Goal: Check status: Check status

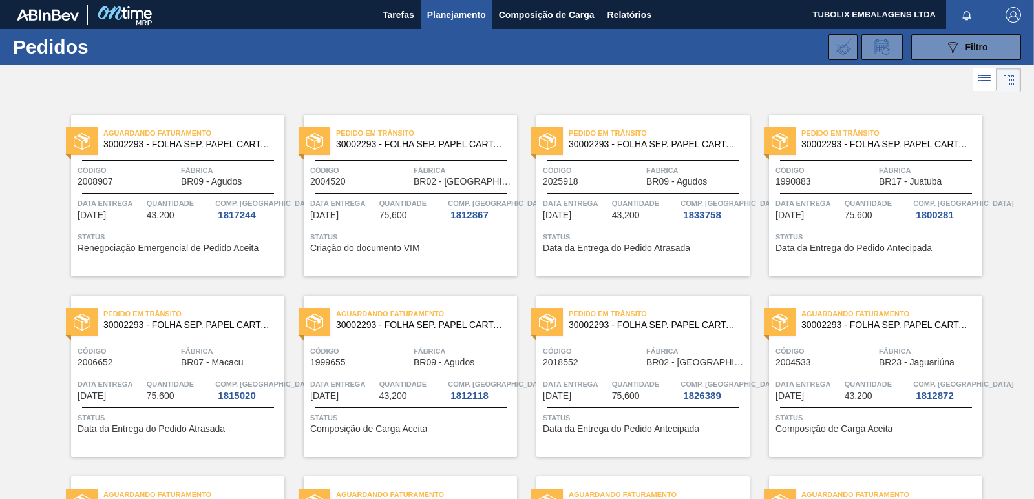
click at [616, 192] on div "Pedido [PERSON_NAME] 30002293 - FOLHA SEP. PAPEL CARTAO 1200x1000M 350g Código …" at bounding box center [642, 196] width 213 height 162
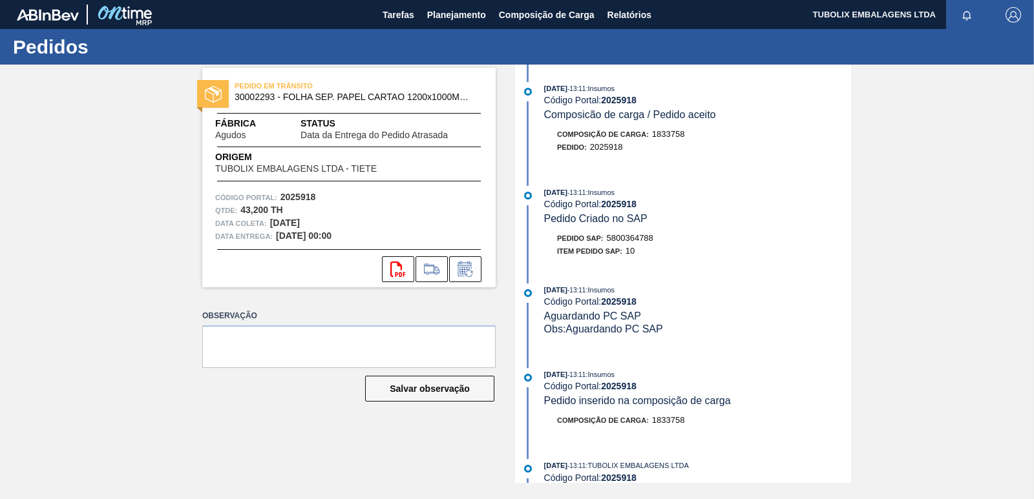
scroll to position [258, 0]
click at [445, 13] on span "Planejamento" at bounding box center [456, 15] width 59 height 16
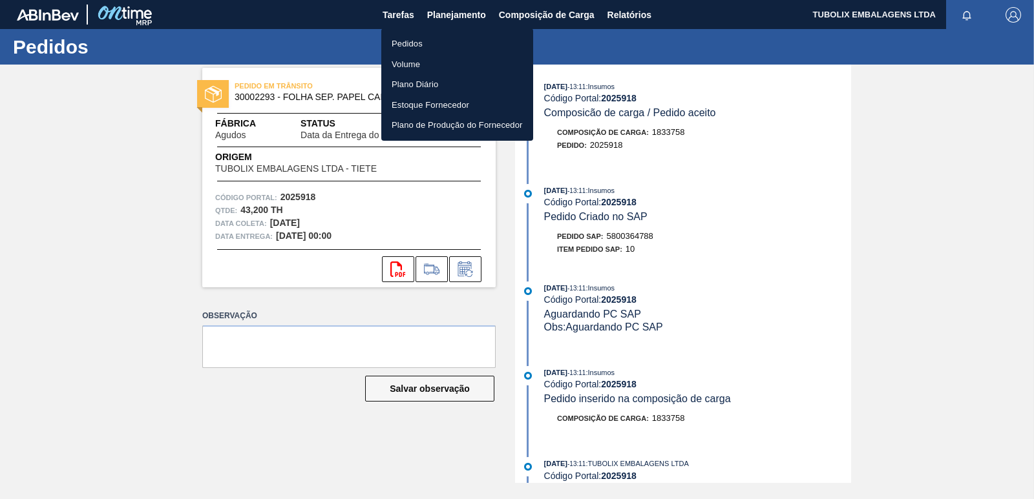
click at [411, 42] on li "Pedidos" at bounding box center [457, 44] width 152 height 21
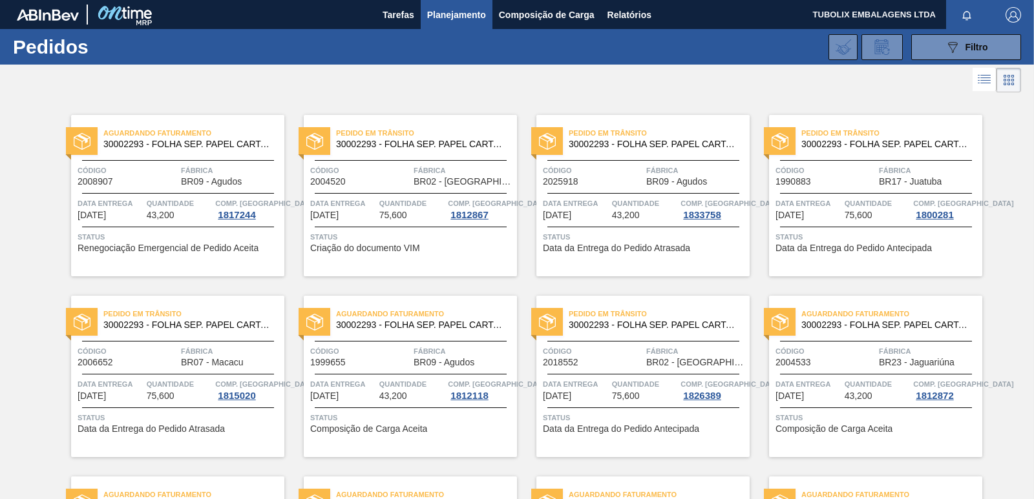
drag, startPoint x: 956, startPoint y: 47, endPoint x: 924, endPoint y: 88, distance: 52.0
click at [957, 47] on icon "089F7B8B-B2A5-4AFE-B5C0-19BA573D28AC" at bounding box center [953, 47] width 16 height 16
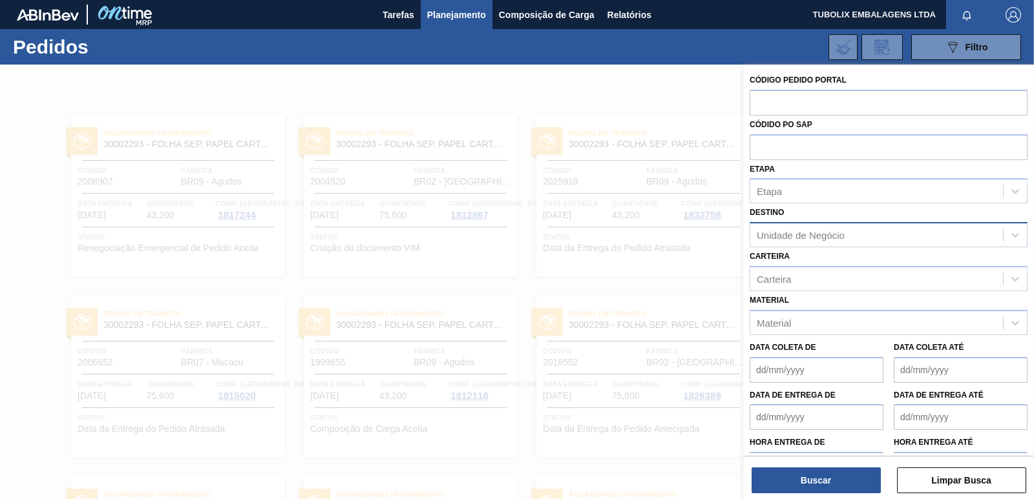
click at [815, 238] on div "Unidade de Negócio" at bounding box center [801, 235] width 88 height 11
type input "jacare"
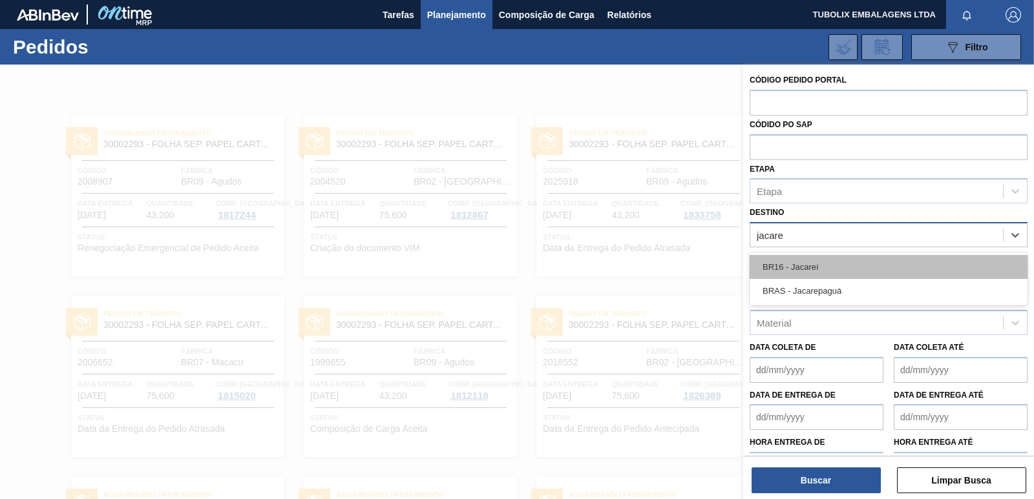
click at [810, 263] on div "BR16 - Jacareí" at bounding box center [889, 267] width 278 height 24
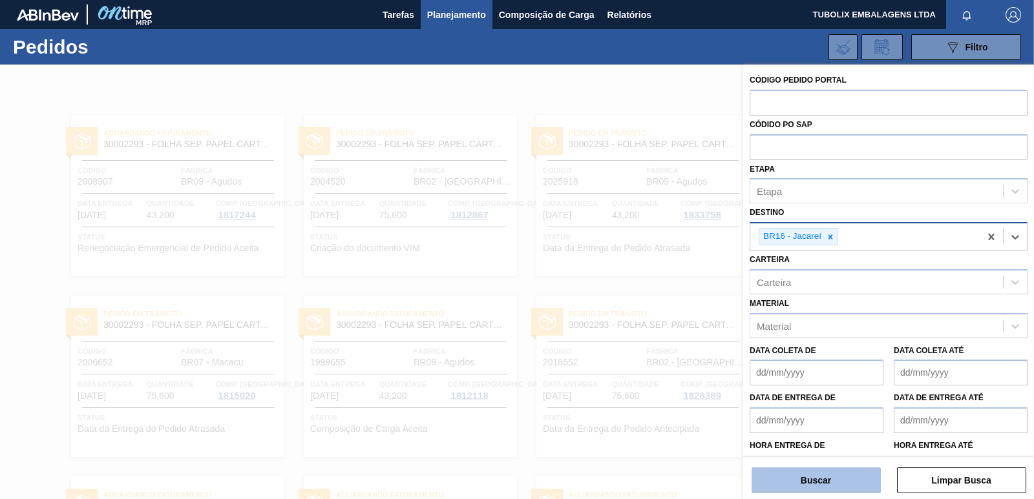
click at [829, 485] on button "Buscar" at bounding box center [815, 481] width 129 height 26
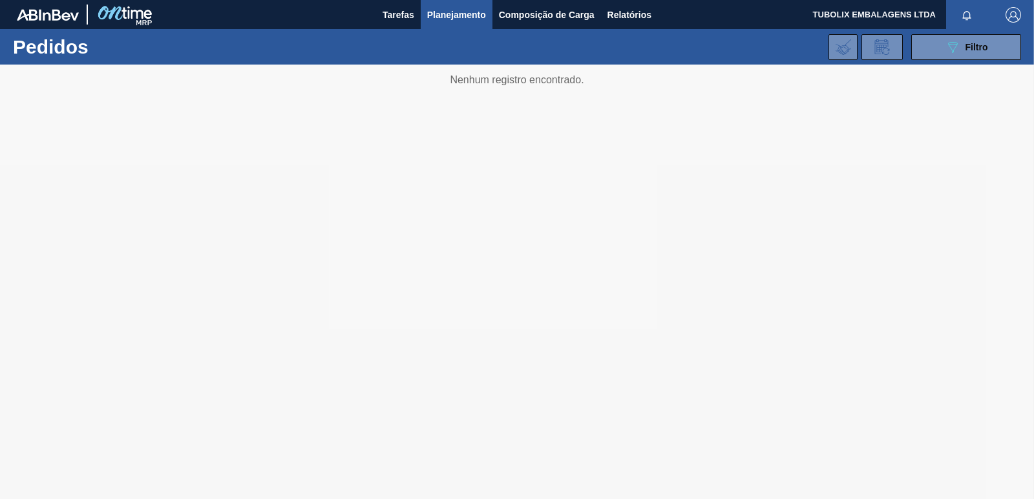
click at [943, 44] on button "089F7B8B-B2A5-4AFE-B5C0-19BA573D28AC Filtro" at bounding box center [966, 47] width 110 height 26
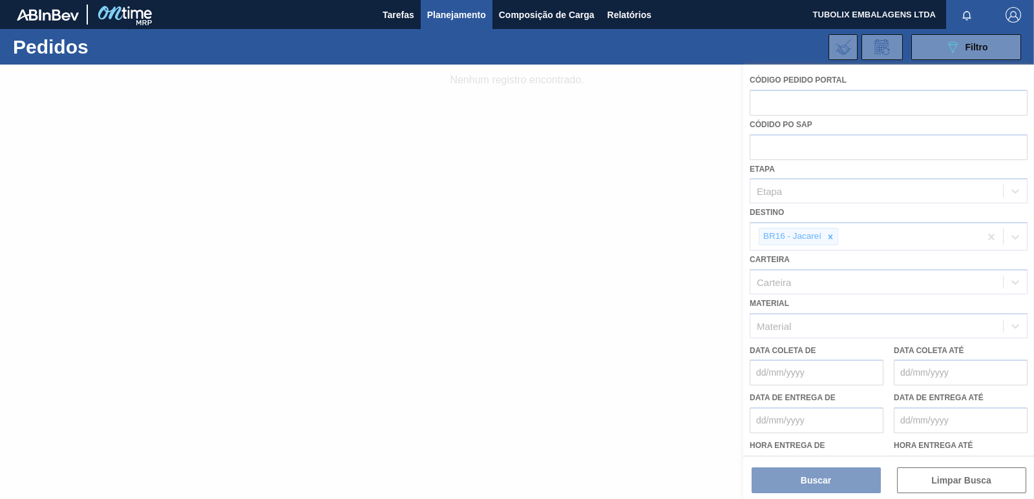
click at [828, 239] on div at bounding box center [517, 282] width 1034 height 435
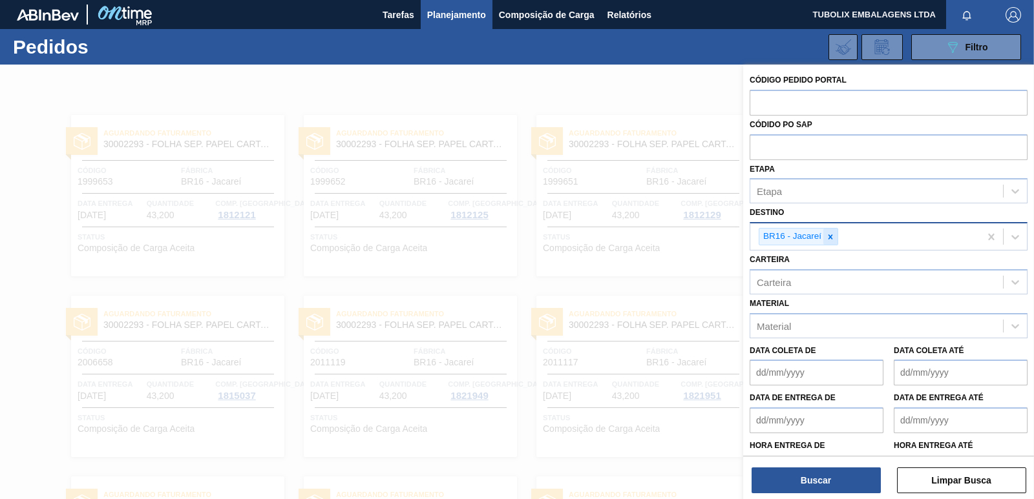
click at [828, 238] on icon at bounding box center [830, 237] width 9 height 9
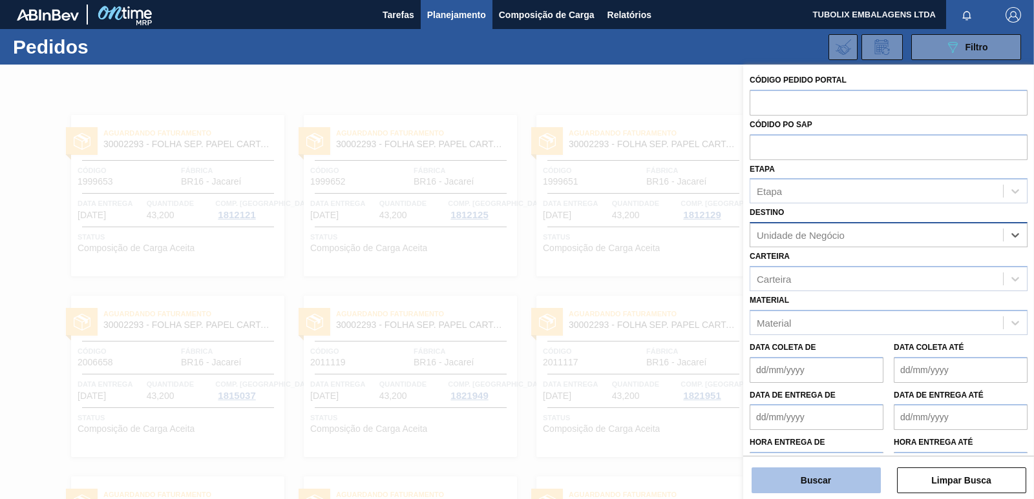
click at [854, 486] on button "Buscar" at bounding box center [815, 481] width 129 height 26
